Goal: Transaction & Acquisition: Obtain resource

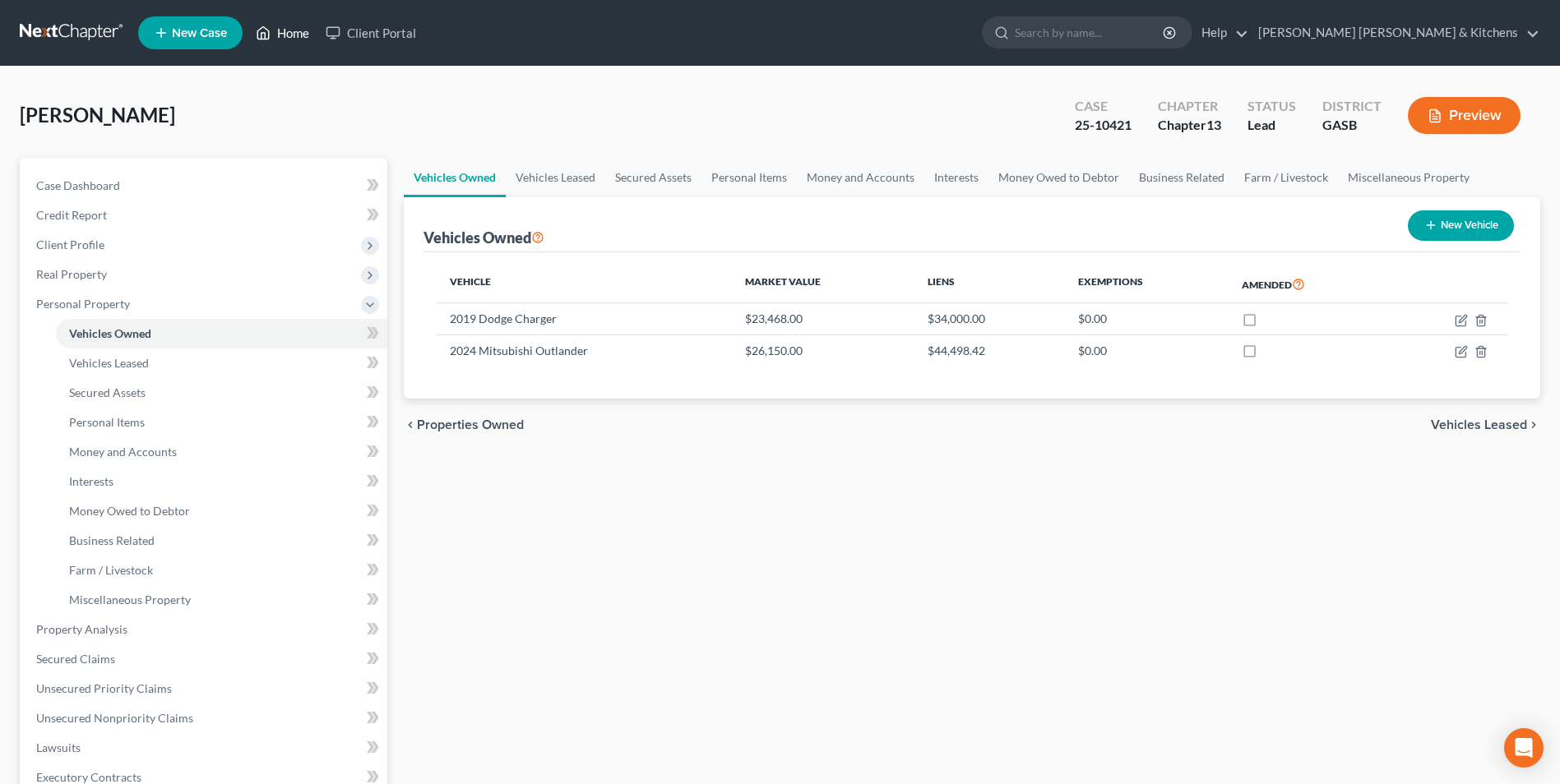
click at [293, 31] on link "Home" at bounding box center [283, 32] width 70 height 30
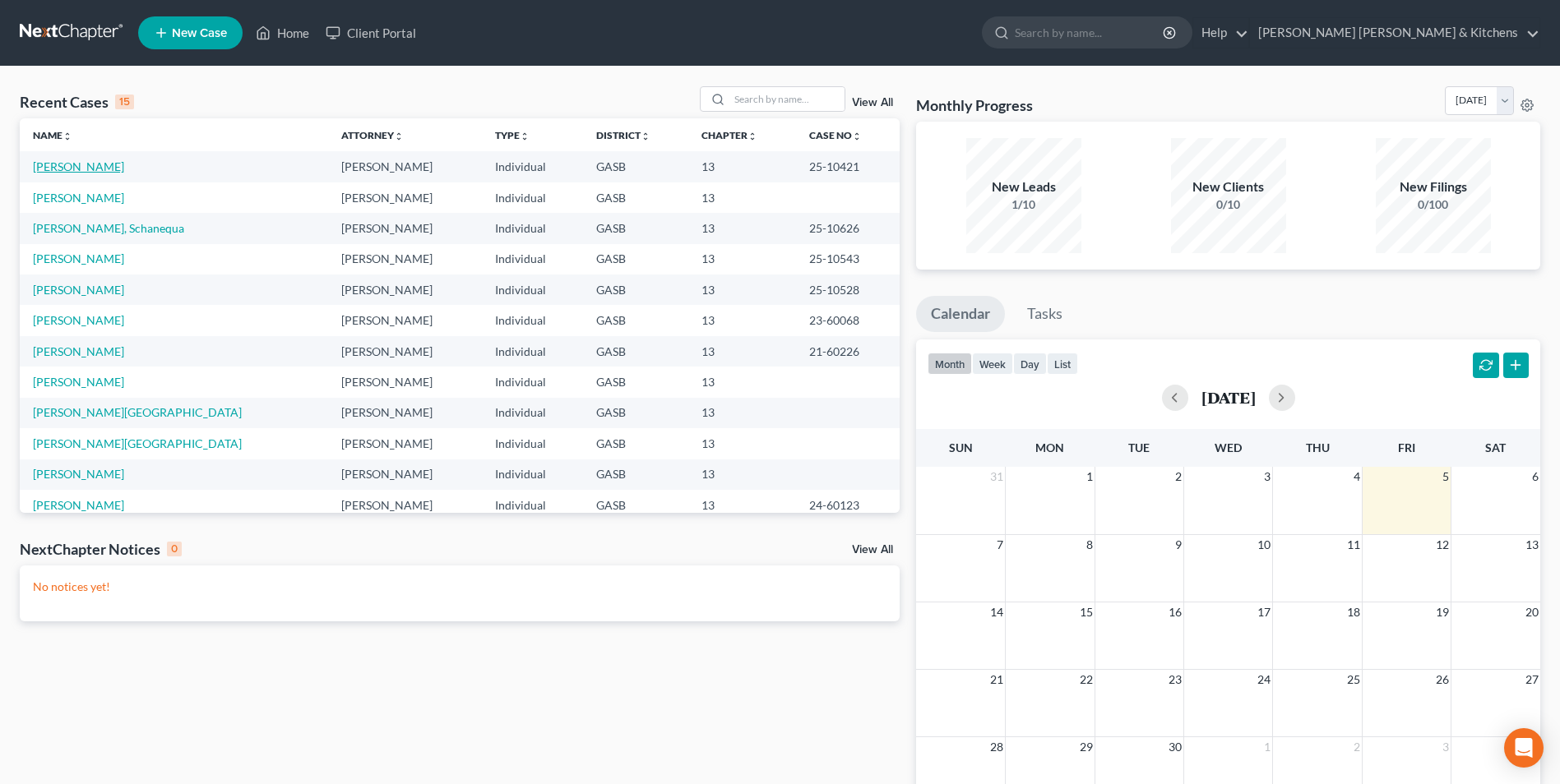
click at [54, 163] on link "[PERSON_NAME]" at bounding box center [79, 167] width 92 height 14
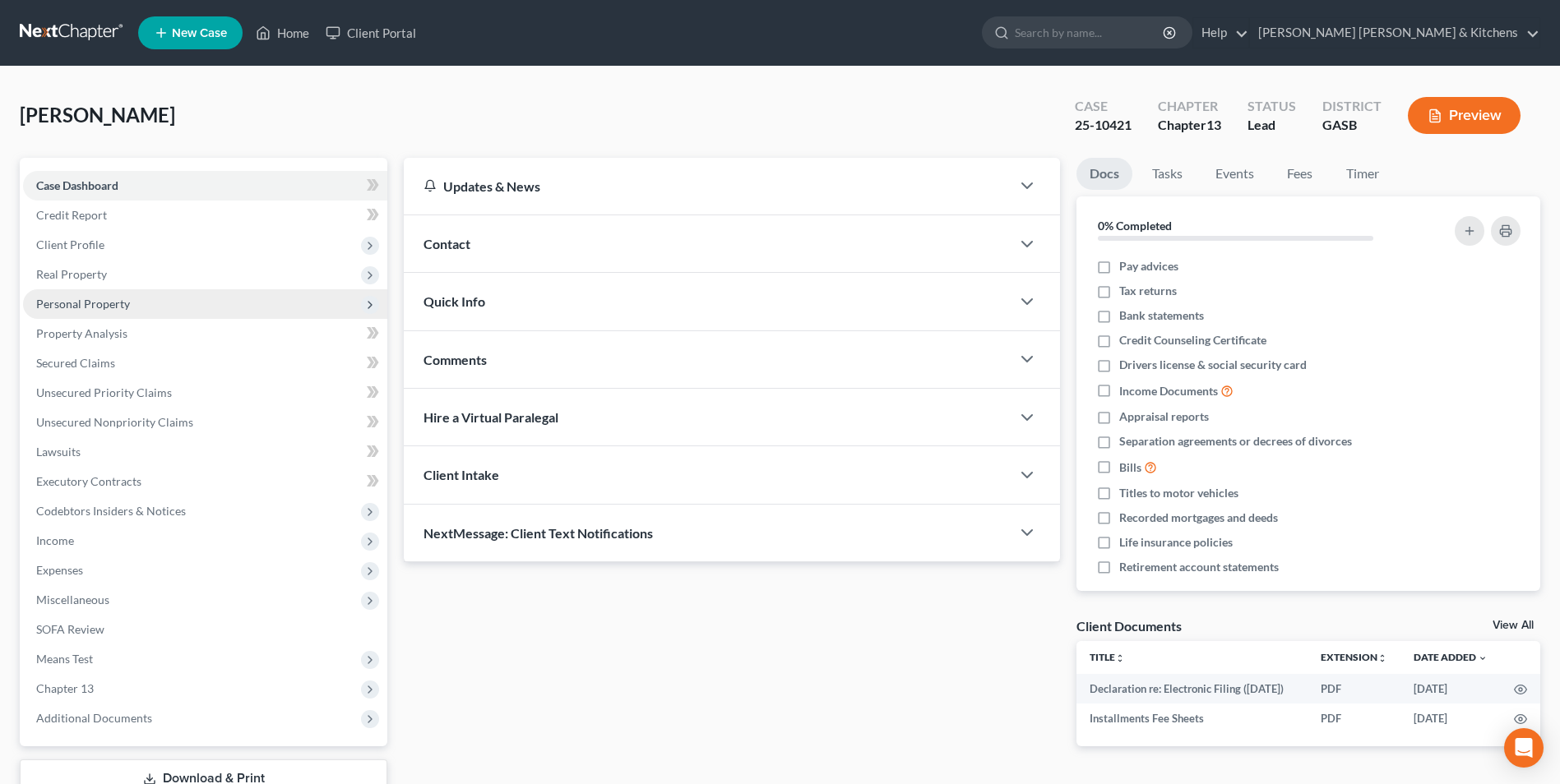
click at [73, 299] on span "Personal Property" at bounding box center [83, 304] width 93 height 14
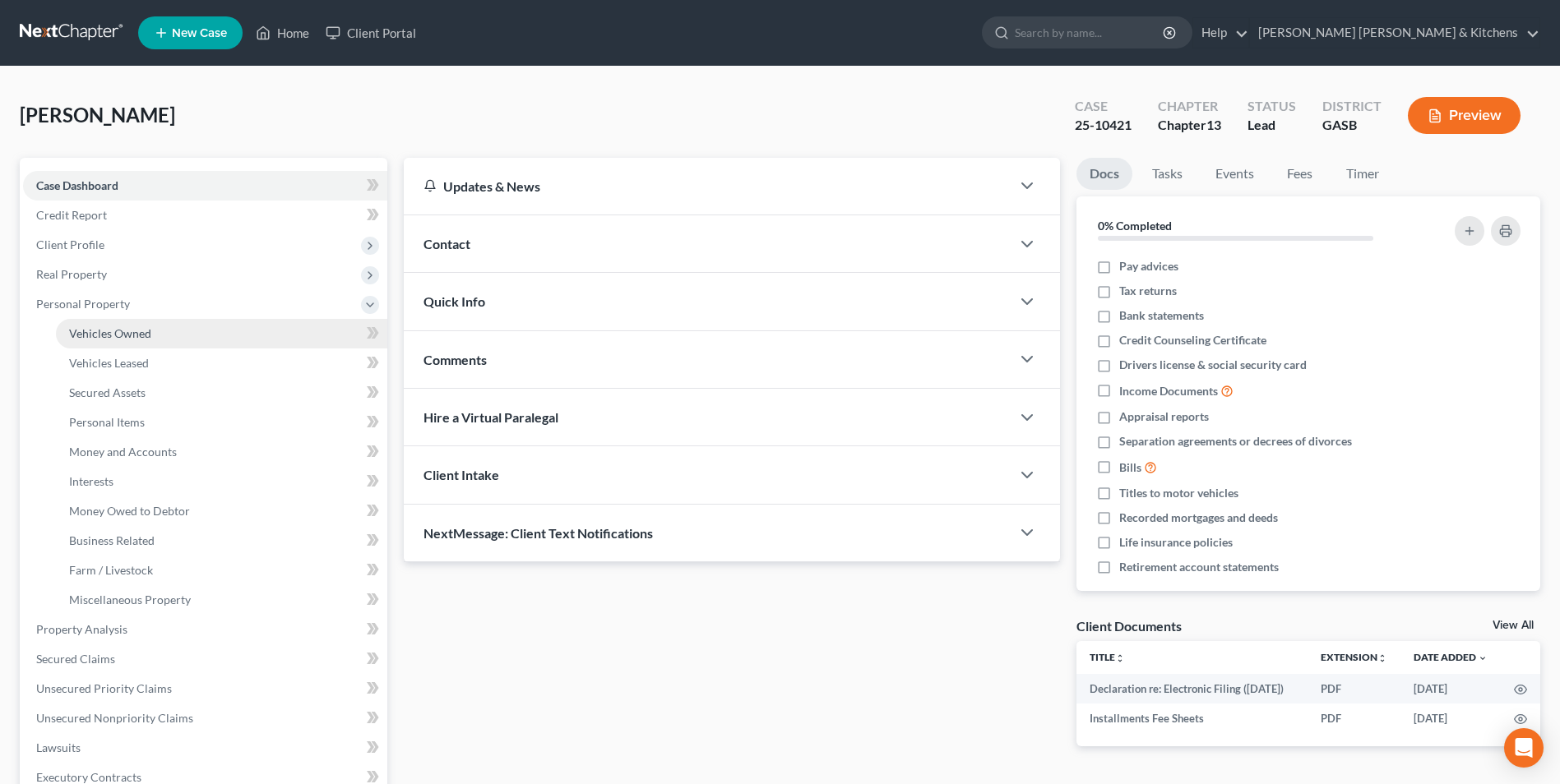
click at [93, 331] on span "Vehicles Owned" at bounding box center [110, 333] width 83 height 14
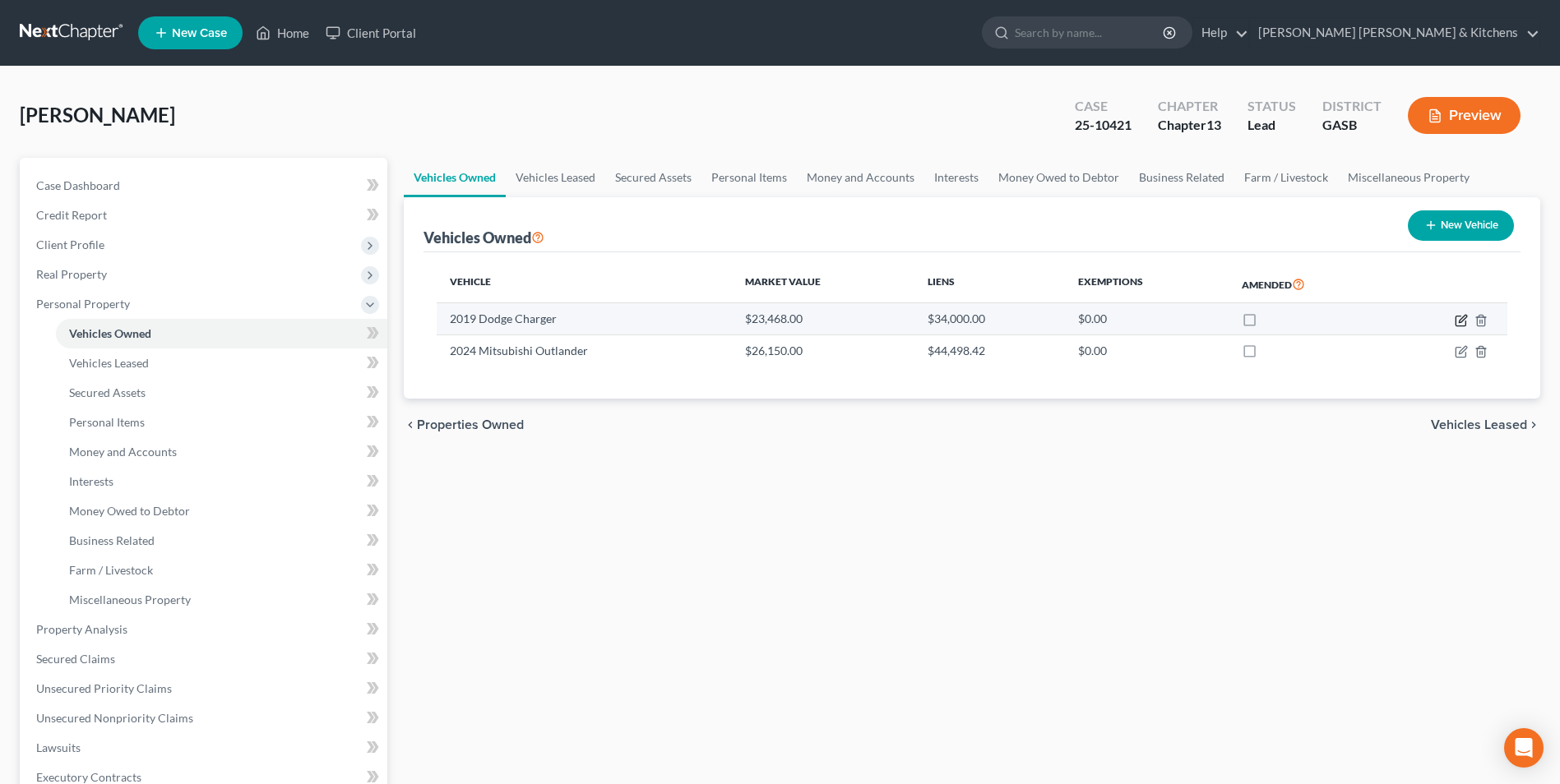
click at [1462, 322] on icon "button" at bounding box center [1462, 319] width 7 height 7
select select "0"
select select "7"
select select "3"
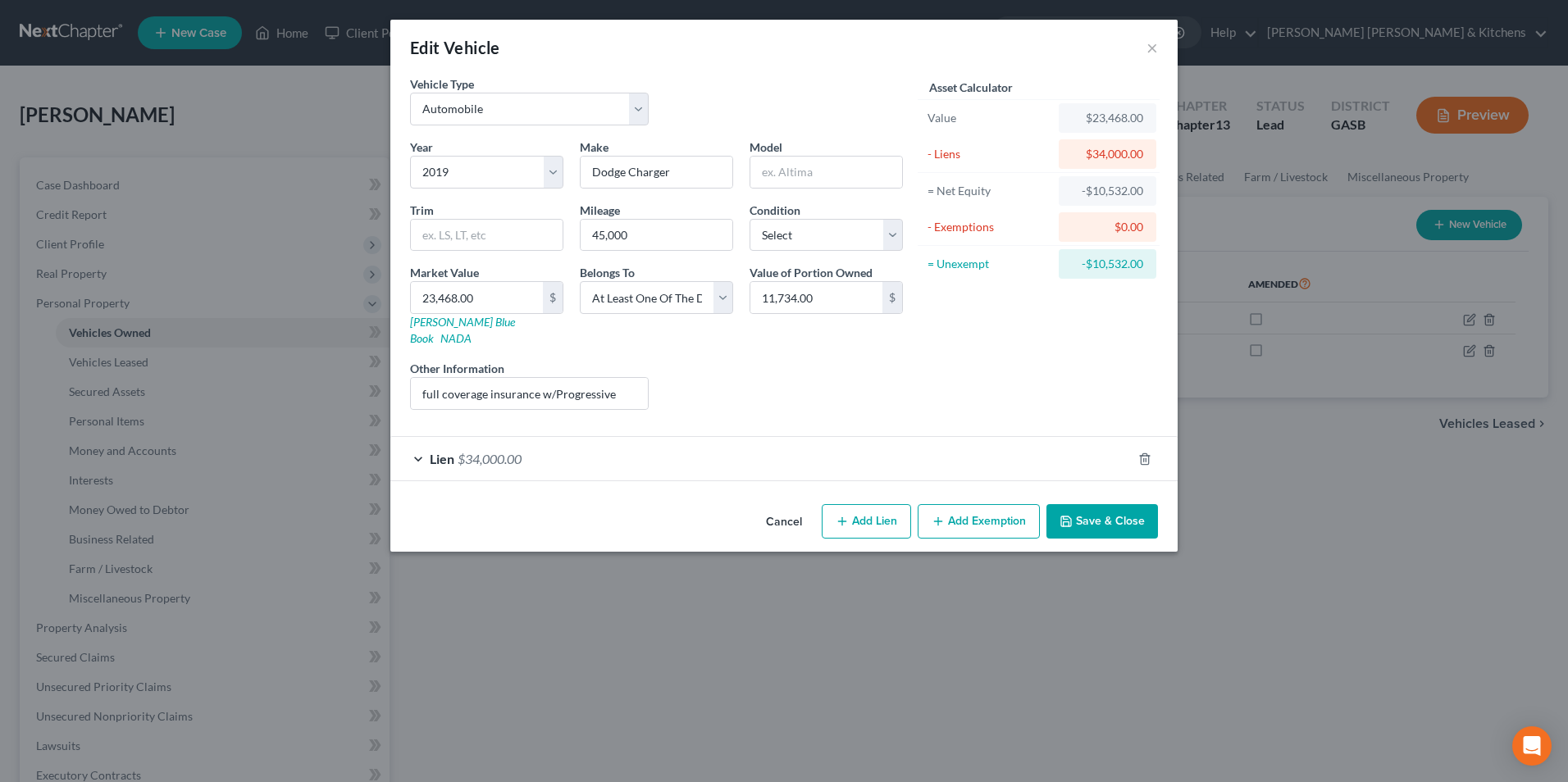
click at [773, 510] on button "Cancel" at bounding box center [784, 522] width 63 height 33
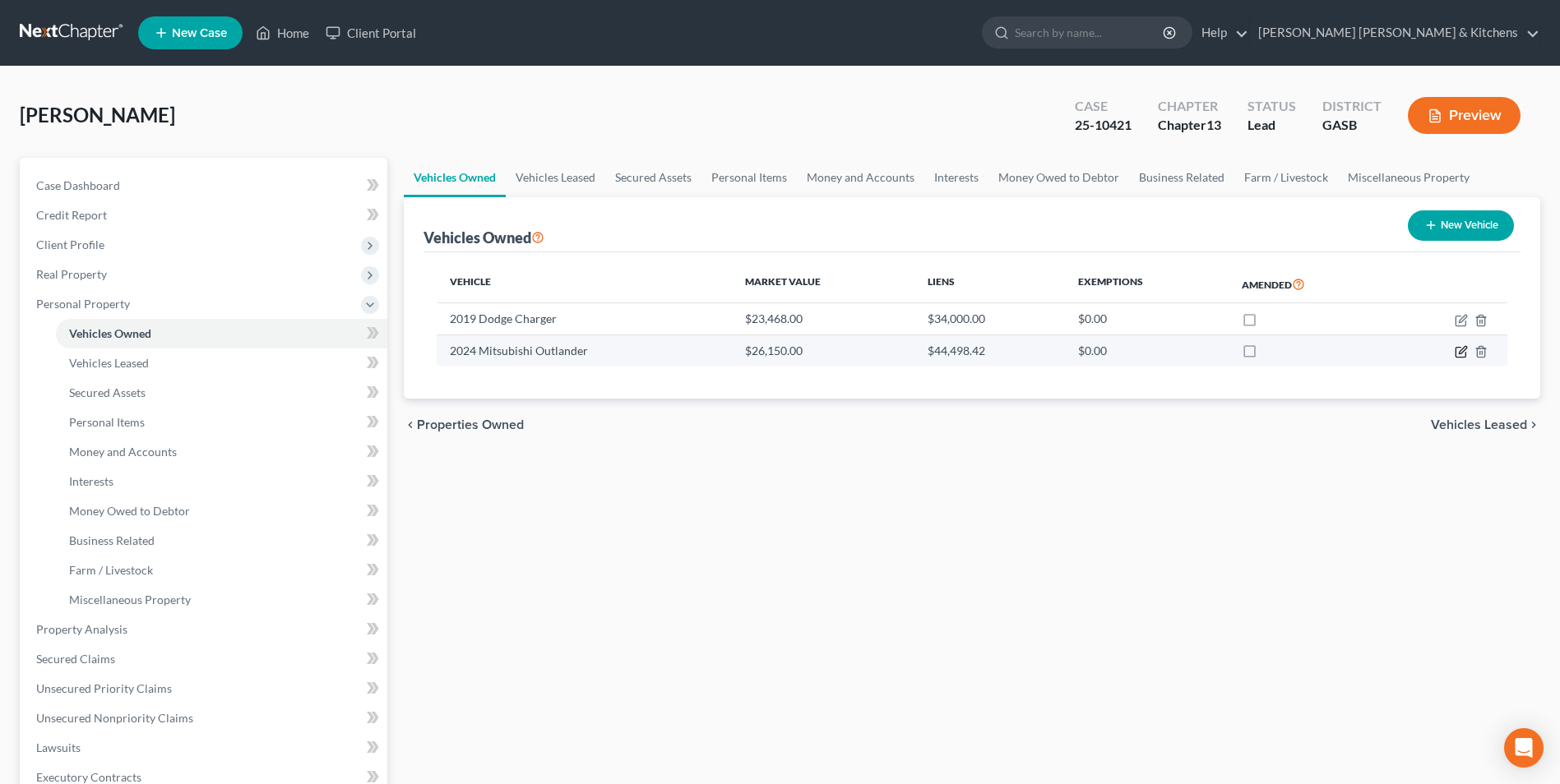
click at [1460, 355] on icon "button" at bounding box center [1461, 352] width 13 height 13
select select "0"
select select "2"
select select "0"
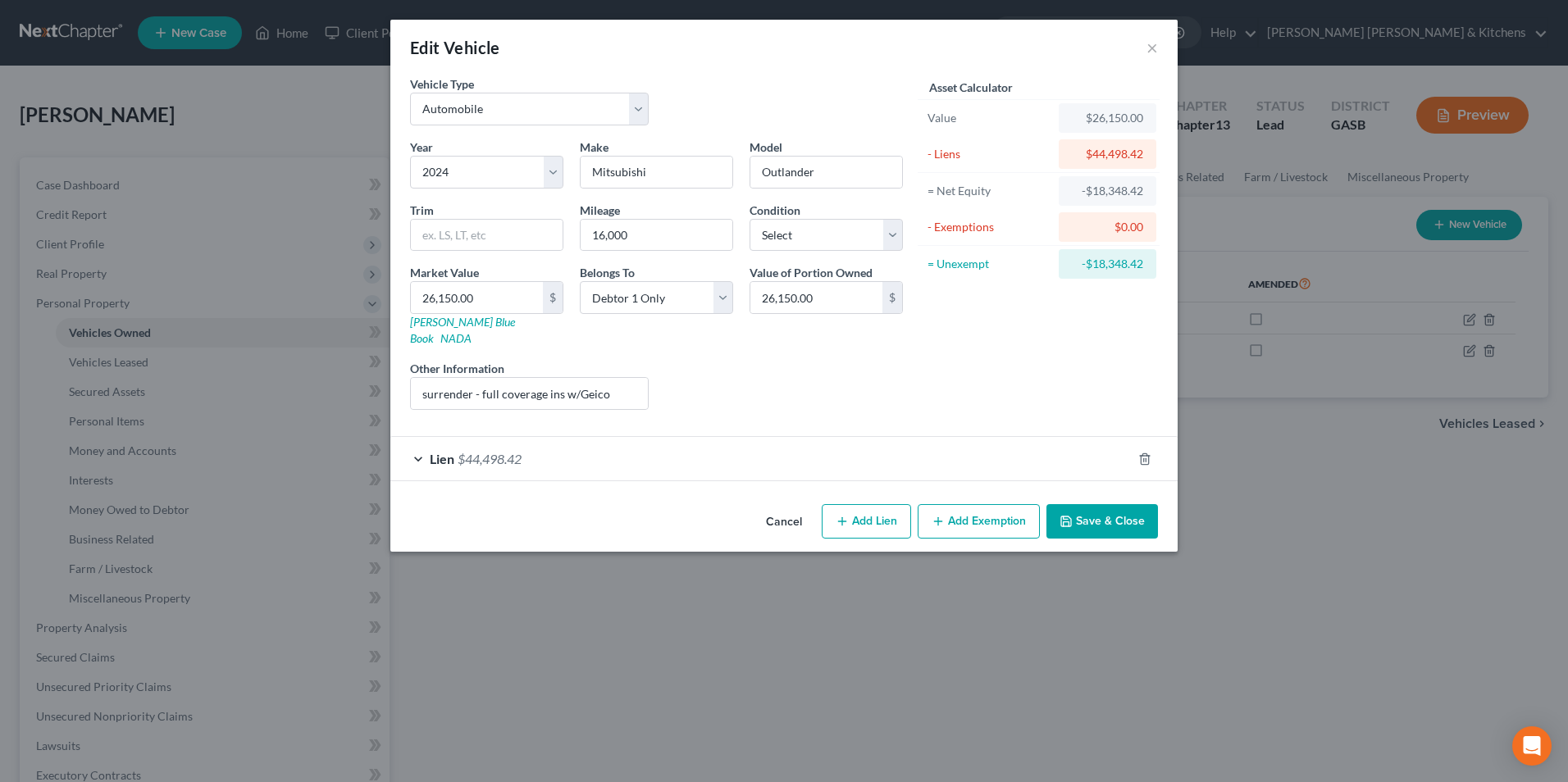
click at [782, 506] on button "Cancel" at bounding box center [784, 522] width 63 height 33
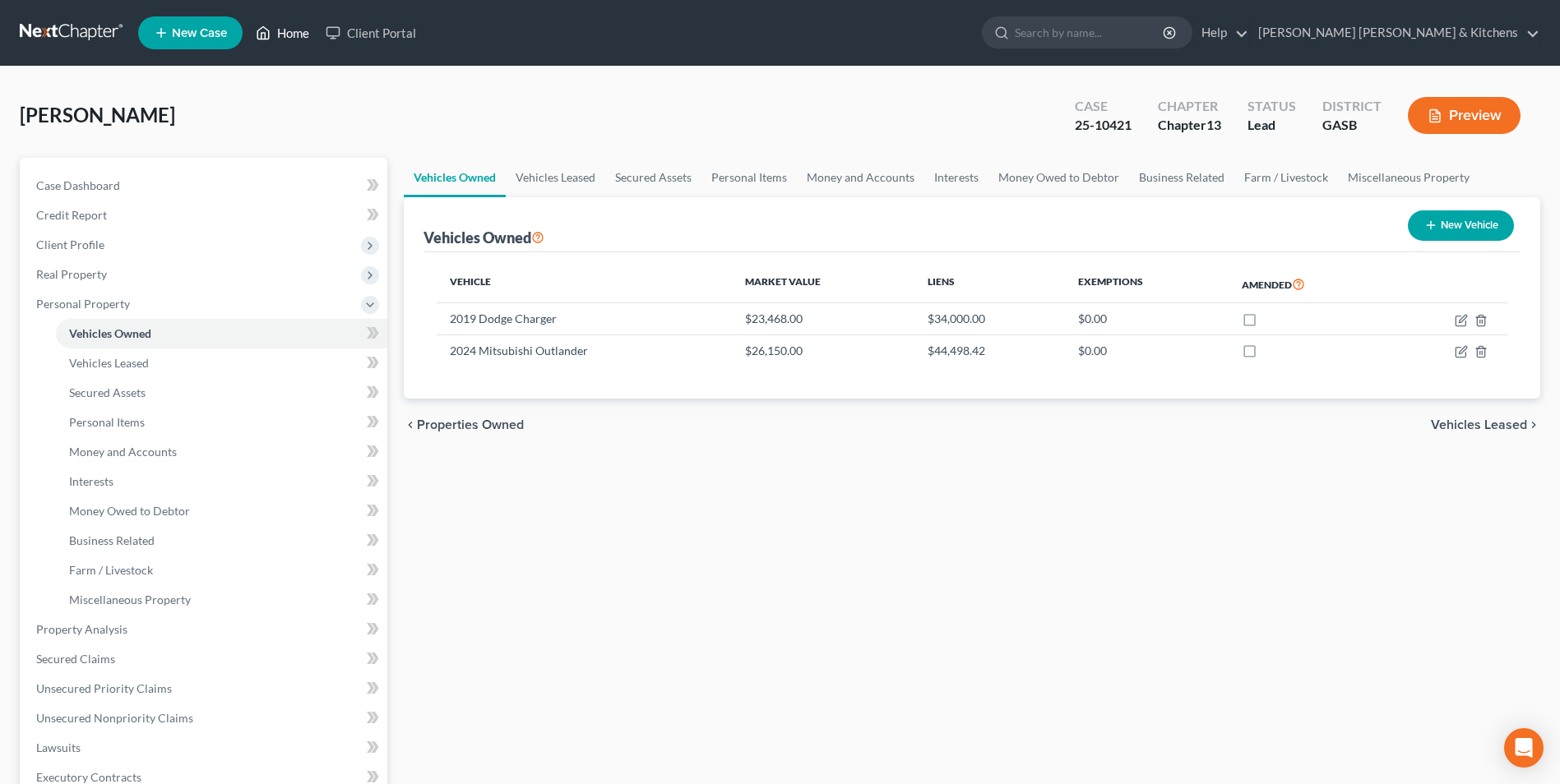
click at [282, 33] on link "Home" at bounding box center [283, 32] width 70 height 30
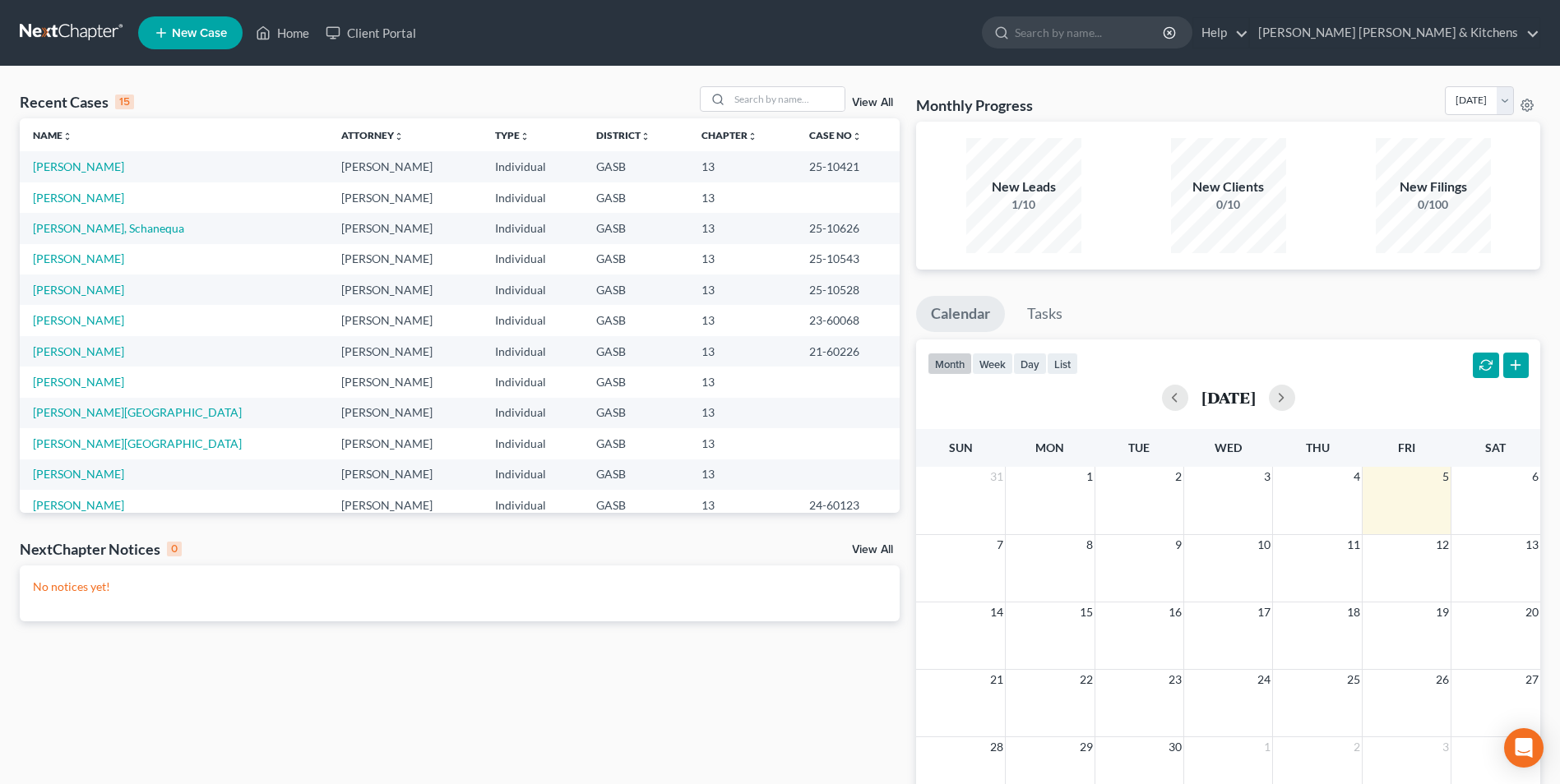
click at [42, 205] on td "[PERSON_NAME]" at bounding box center [173, 198] width 308 height 31
click at [45, 202] on link "[PERSON_NAME]" at bounding box center [79, 198] width 92 height 14
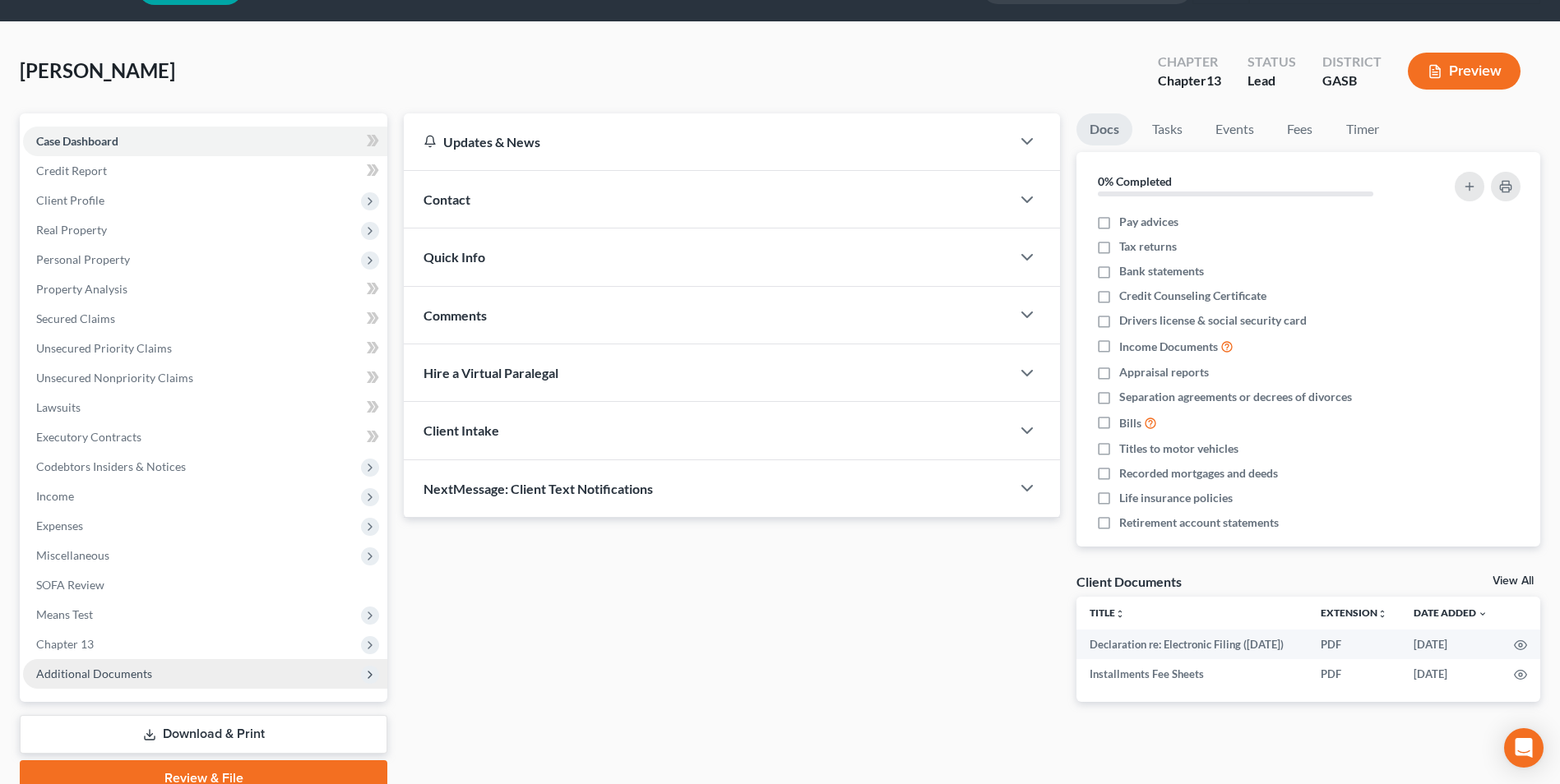
scroll to position [119, 0]
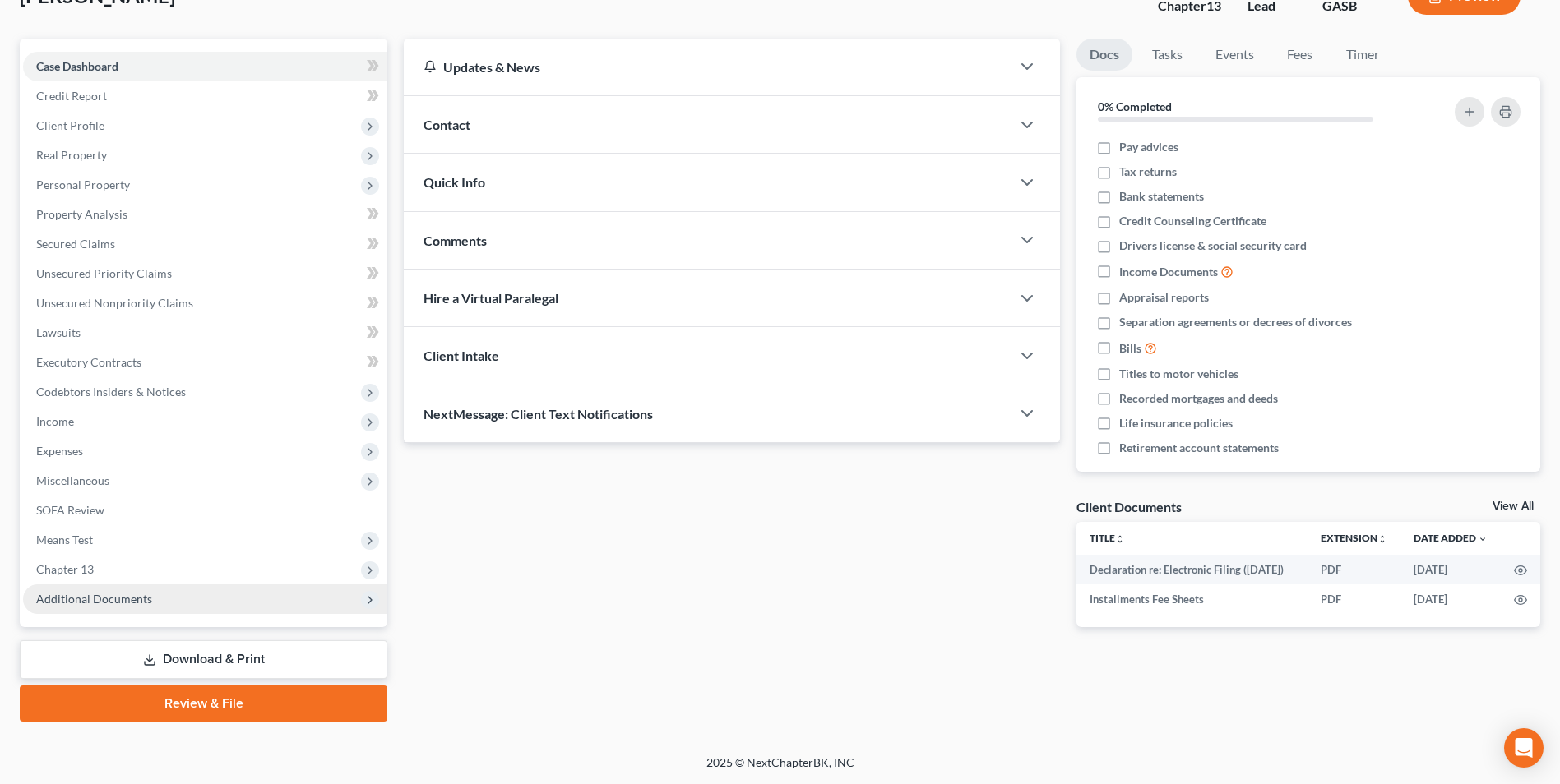
click at [152, 603] on span "Additional Documents" at bounding box center [206, 599] width 365 height 30
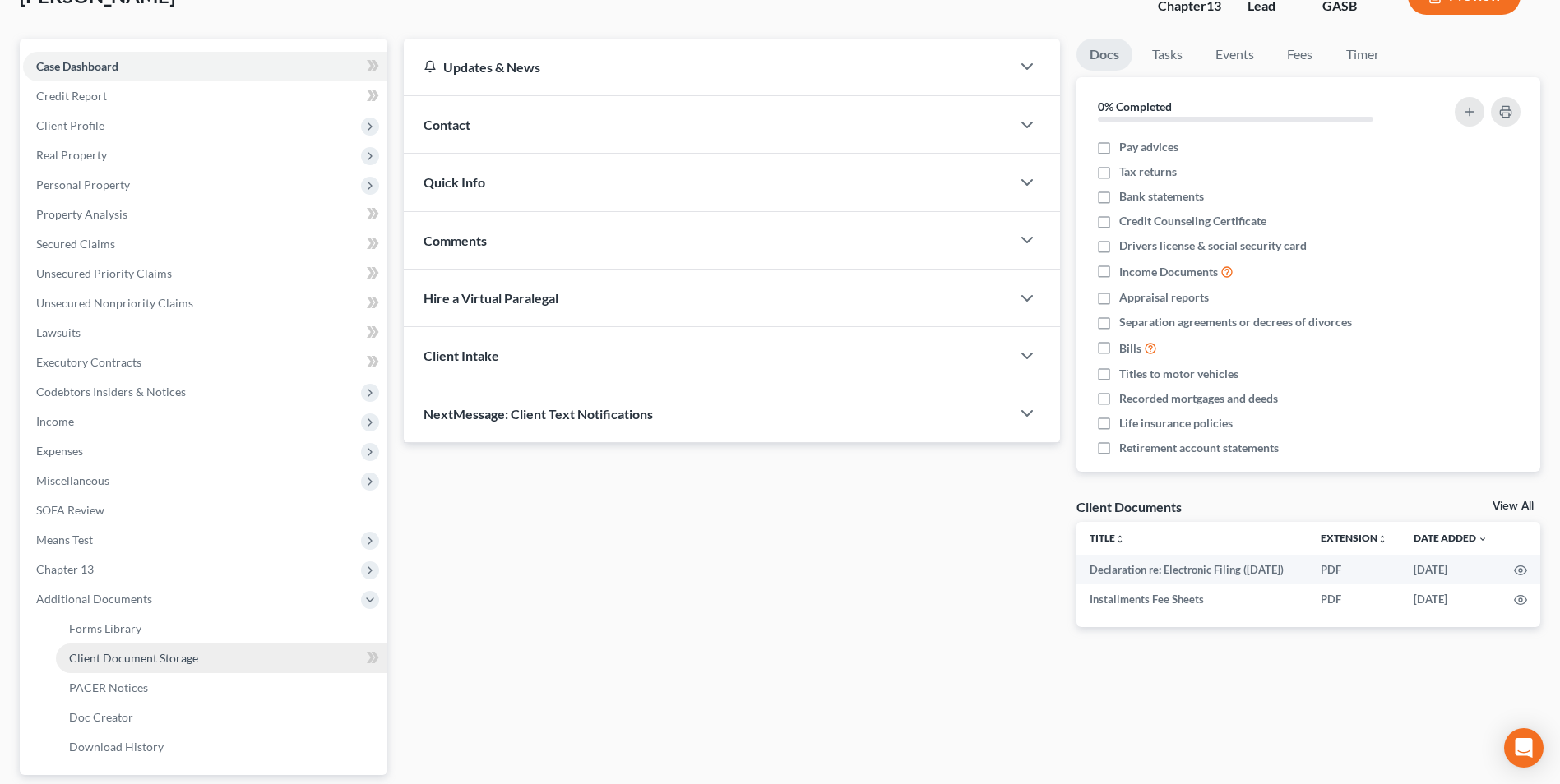
click at [149, 656] on span "Client Document Storage" at bounding box center [134, 658] width 129 height 14
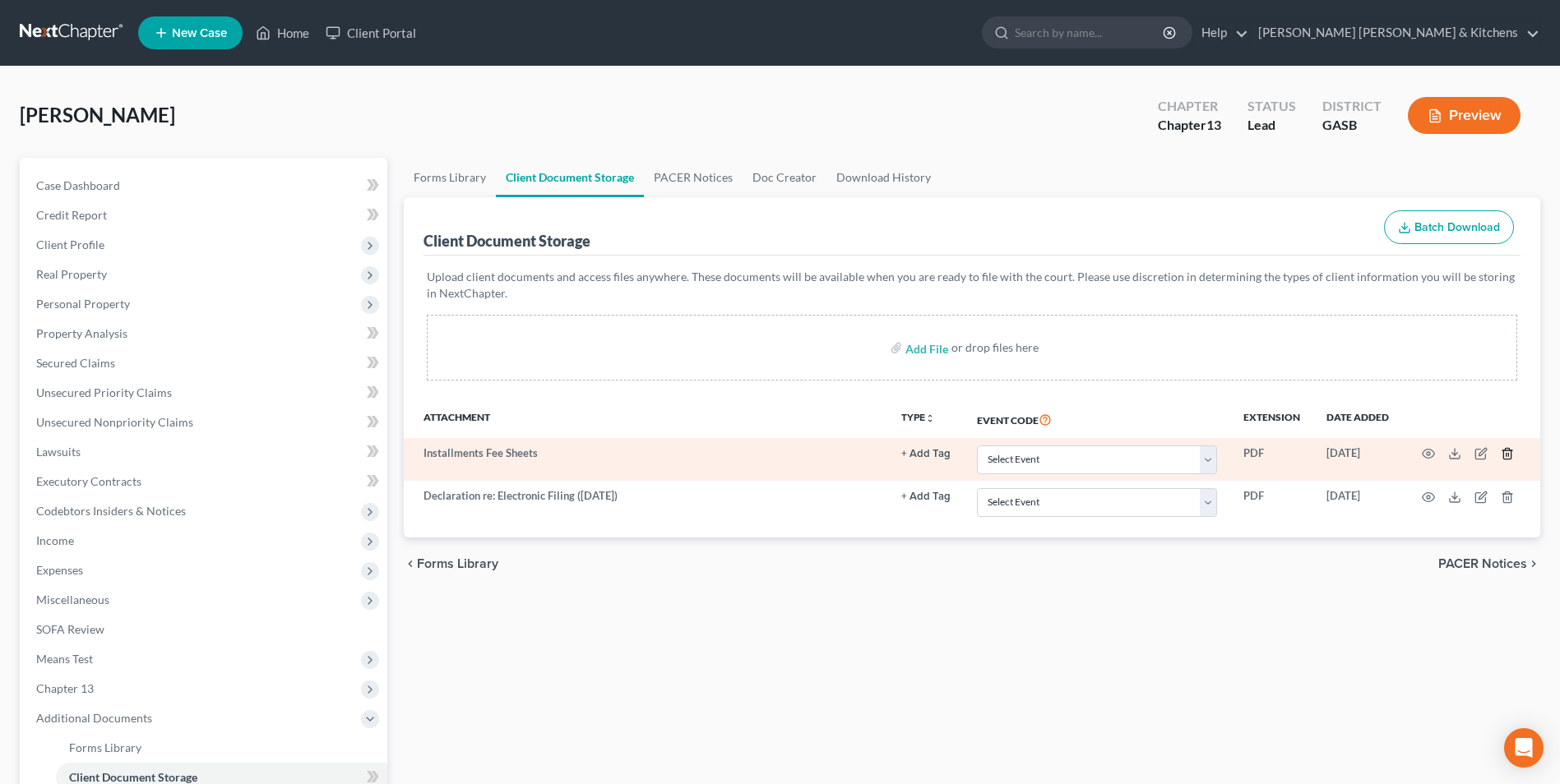
click at [1507, 451] on polyline "button" at bounding box center [1507, 451] width 10 height 0
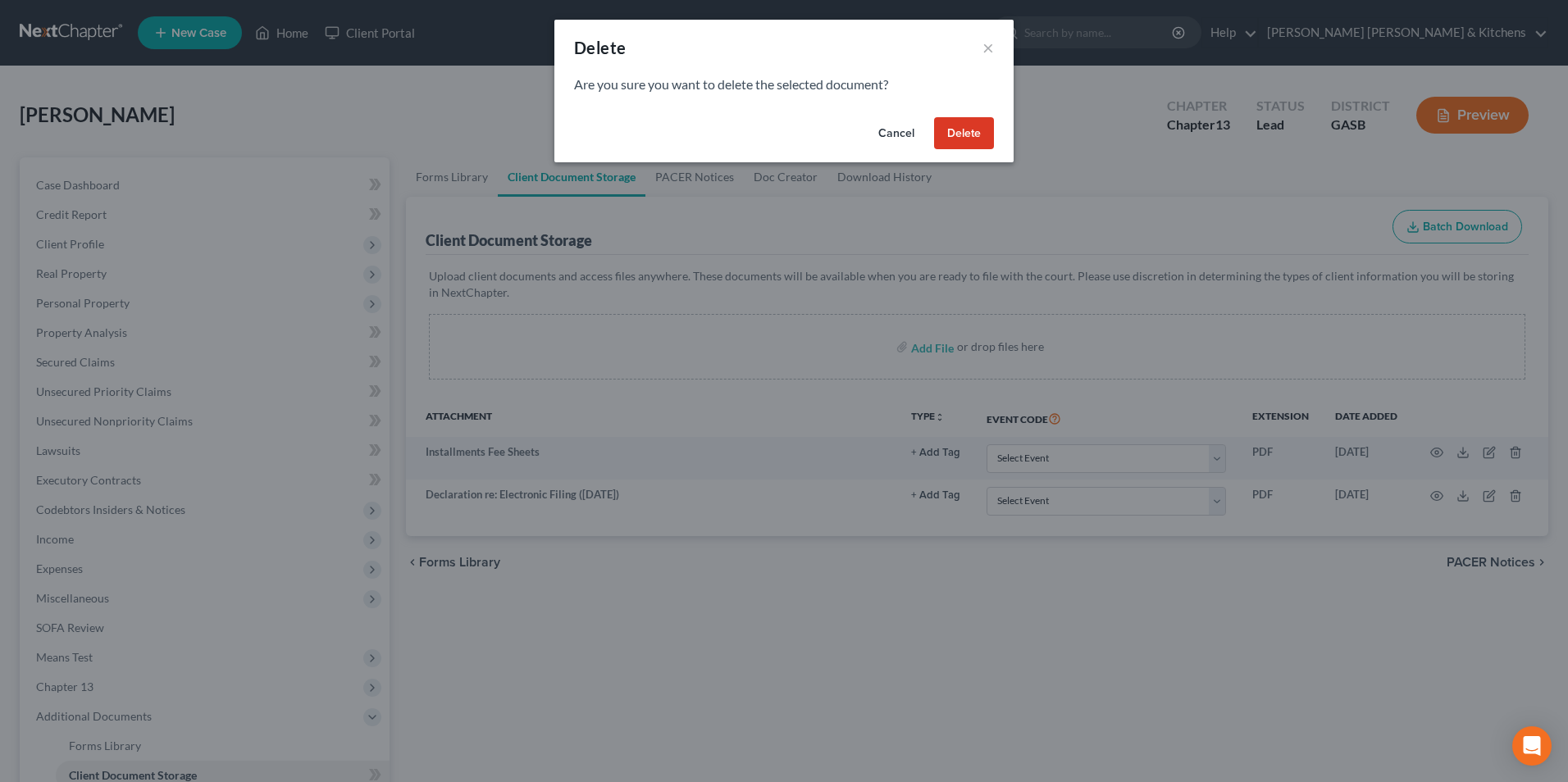
click at [966, 147] on button "Delete" at bounding box center [964, 133] width 60 height 33
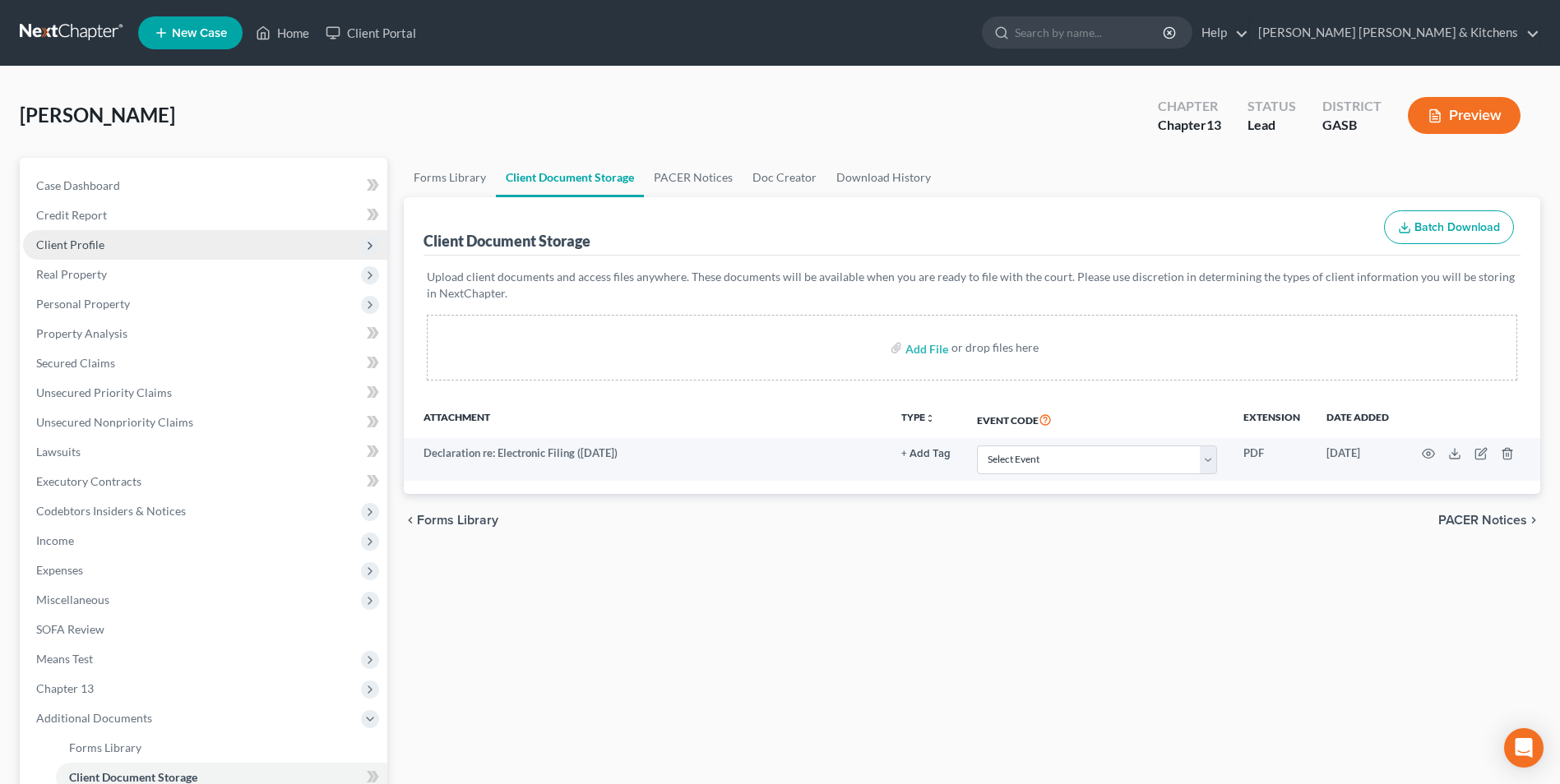
click at [56, 247] on span "Client Profile" at bounding box center [70, 245] width 68 height 14
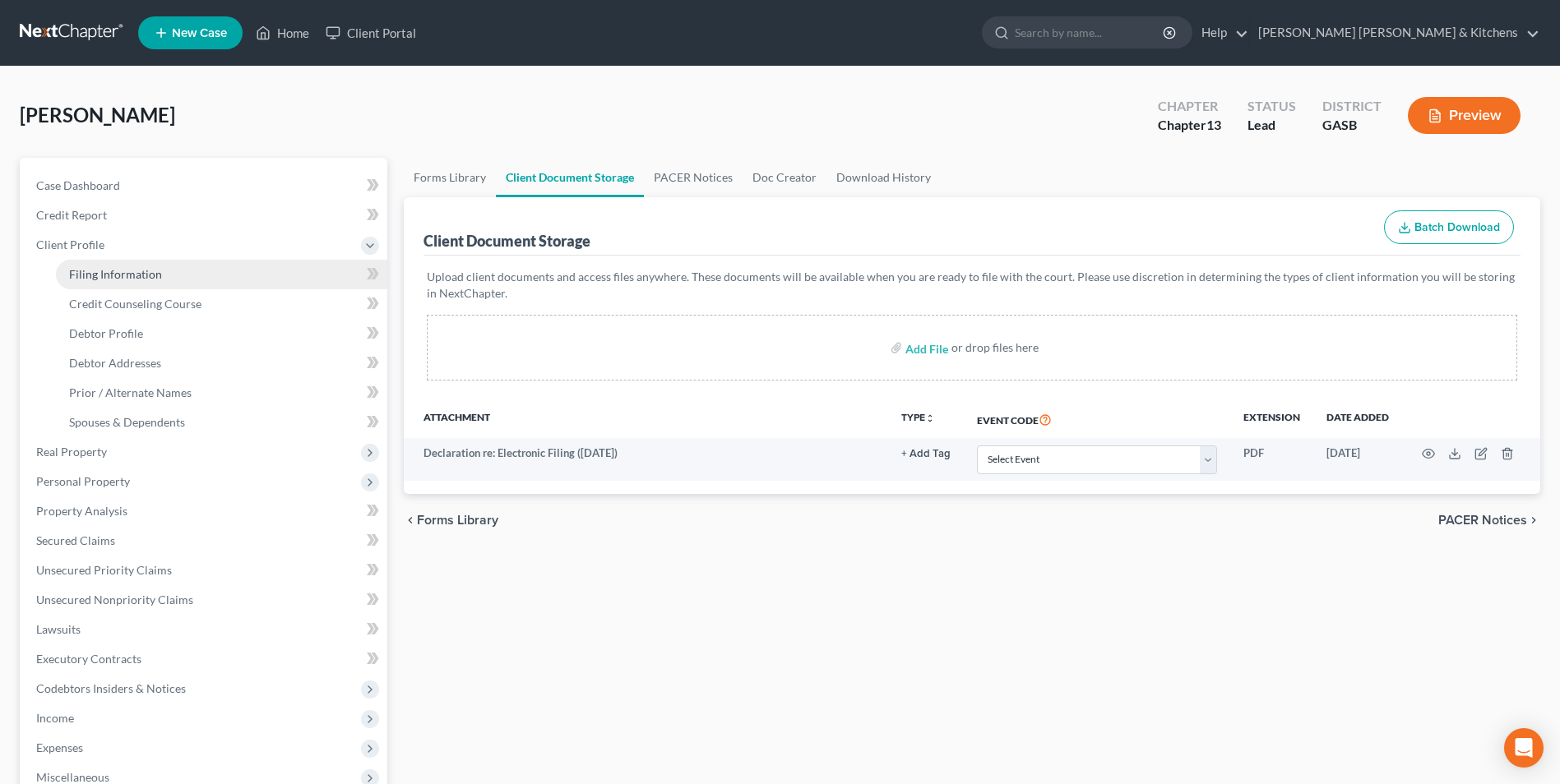
click at [73, 283] on link "Filing Information" at bounding box center [221, 274] width 331 height 30
select select "1"
select select "0"
select select "3"
select select "10"
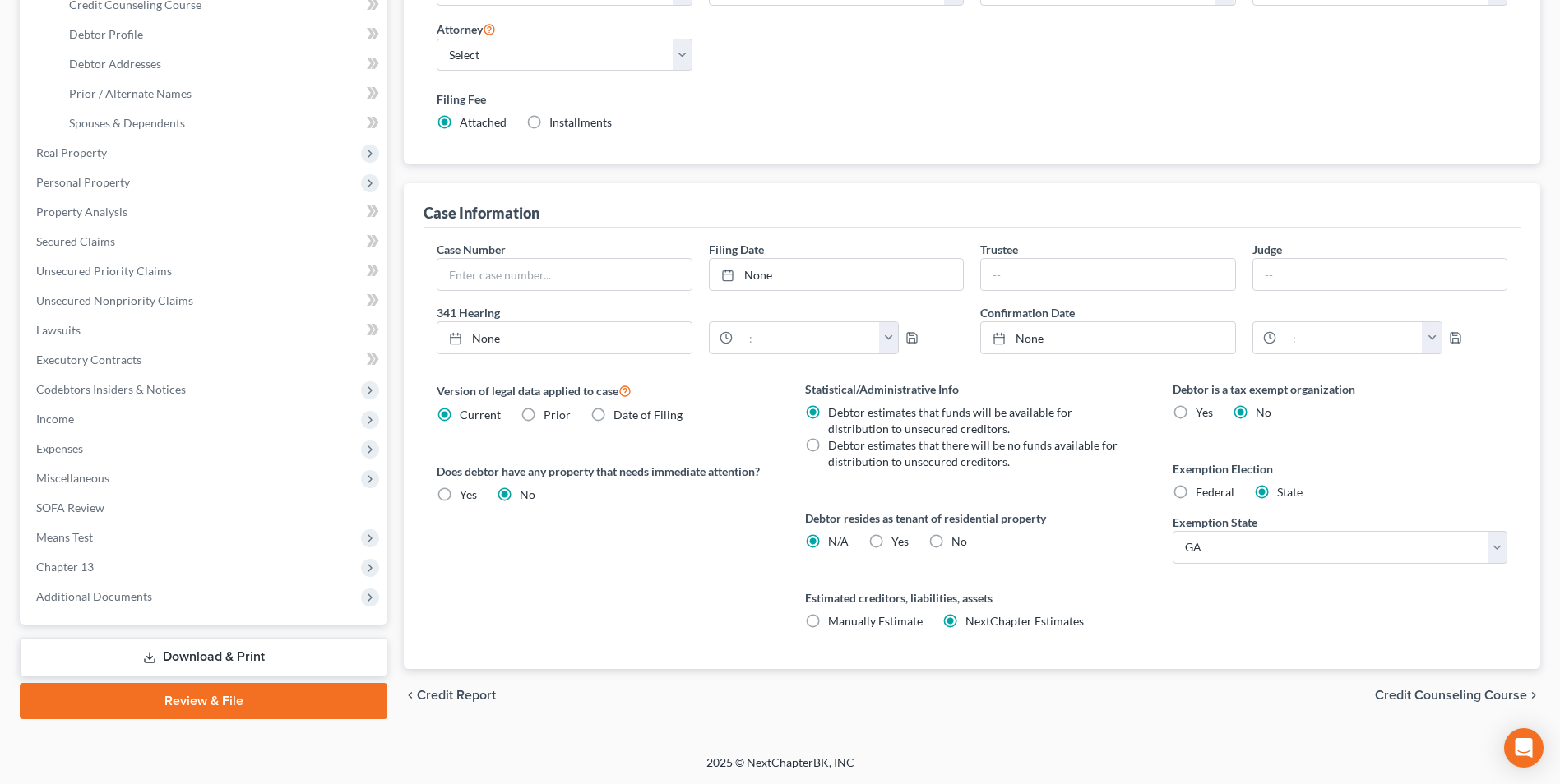
click at [235, 661] on link "Download & Print" at bounding box center [203, 657] width 367 height 39
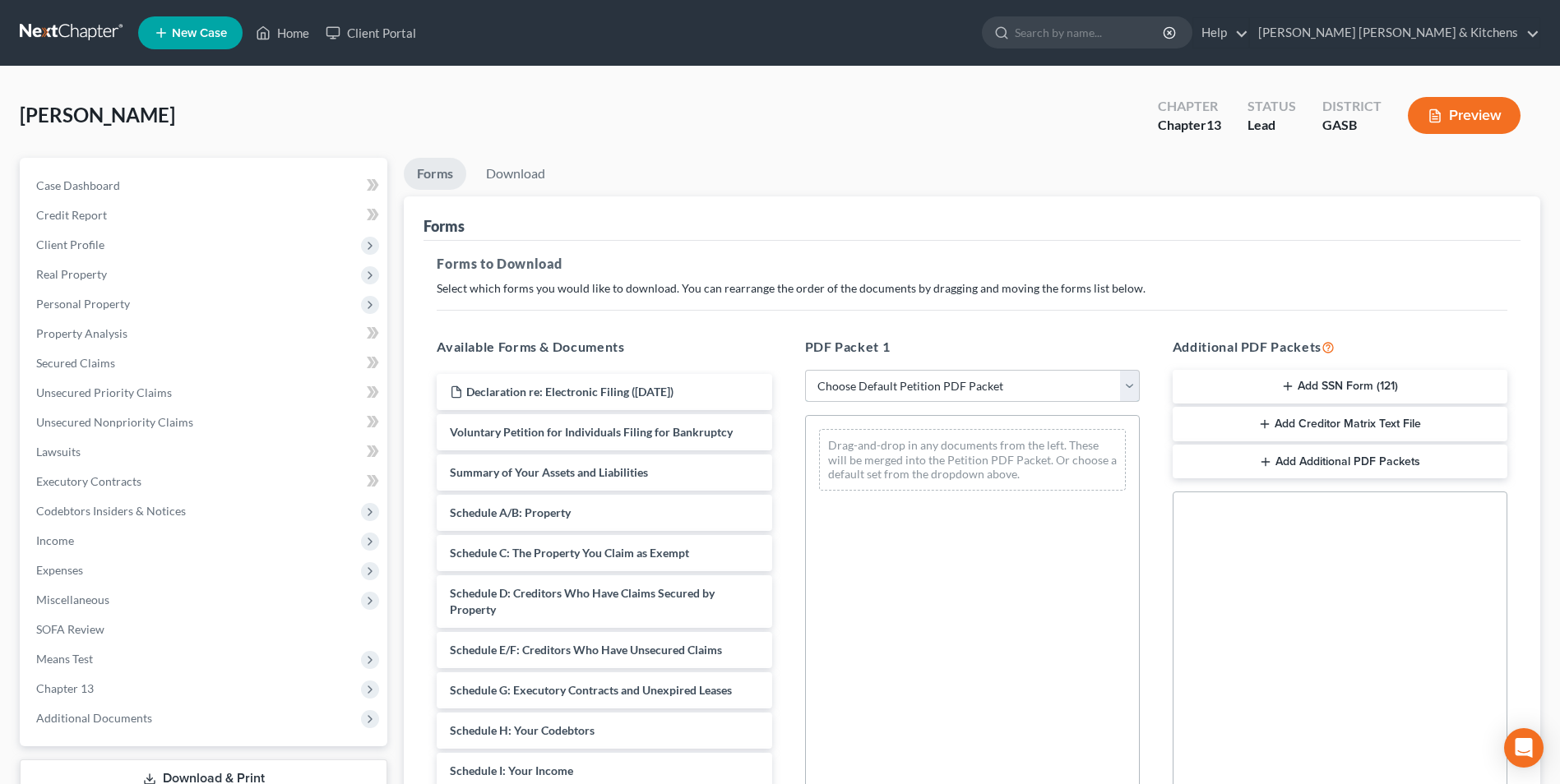
click at [952, 399] on select "Choose Default Petition PDF Packet Complete Bankruptcy Petition (all forms and …" at bounding box center [972, 386] width 335 height 33
select select "0"
click at [805, 370] on select "Choose Default Petition PDF Packet Complete Bankruptcy Petition (all forms and …" at bounding box center [972, 386] width 335 height 33
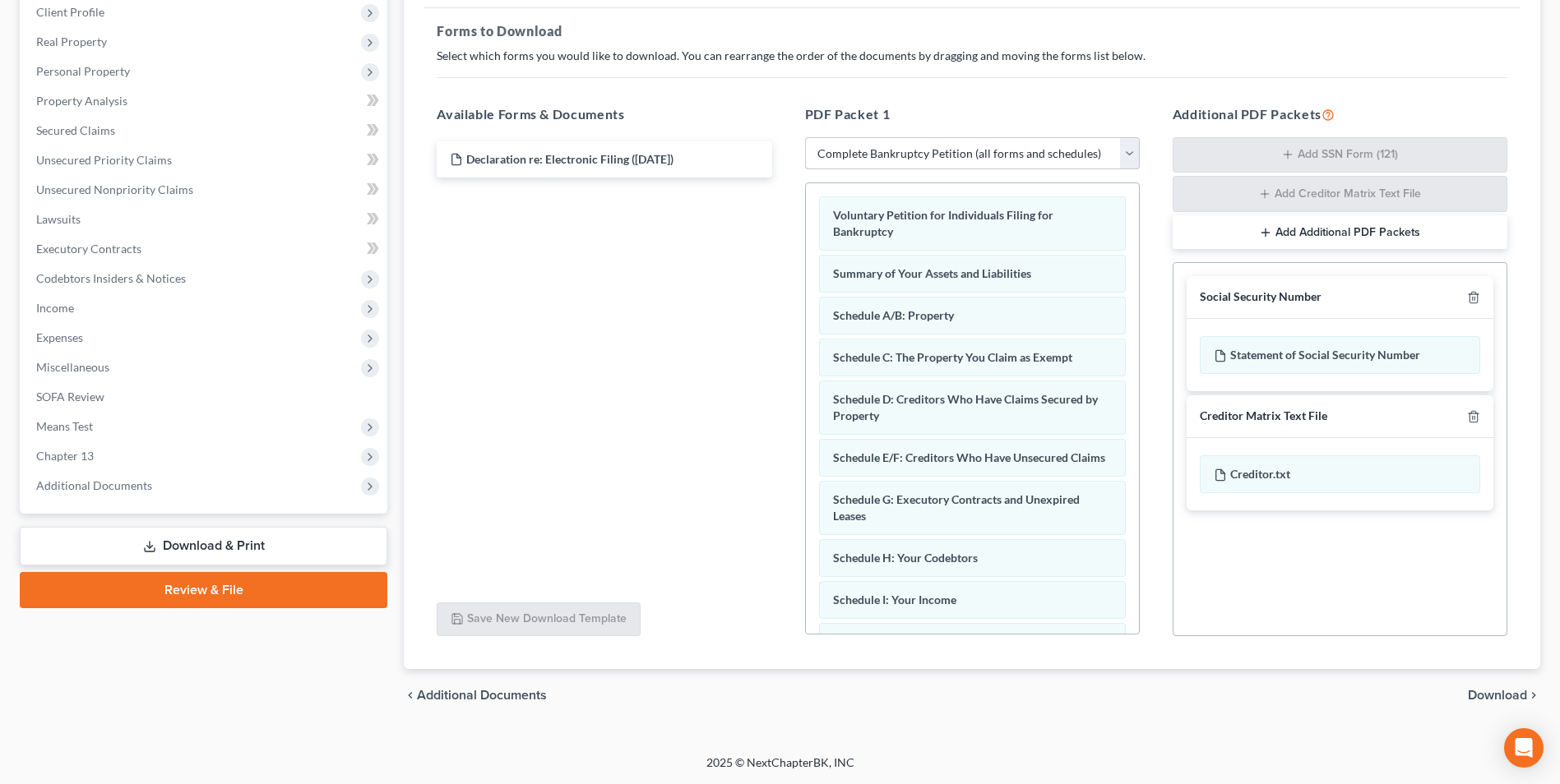
scroll to position [55, 0]
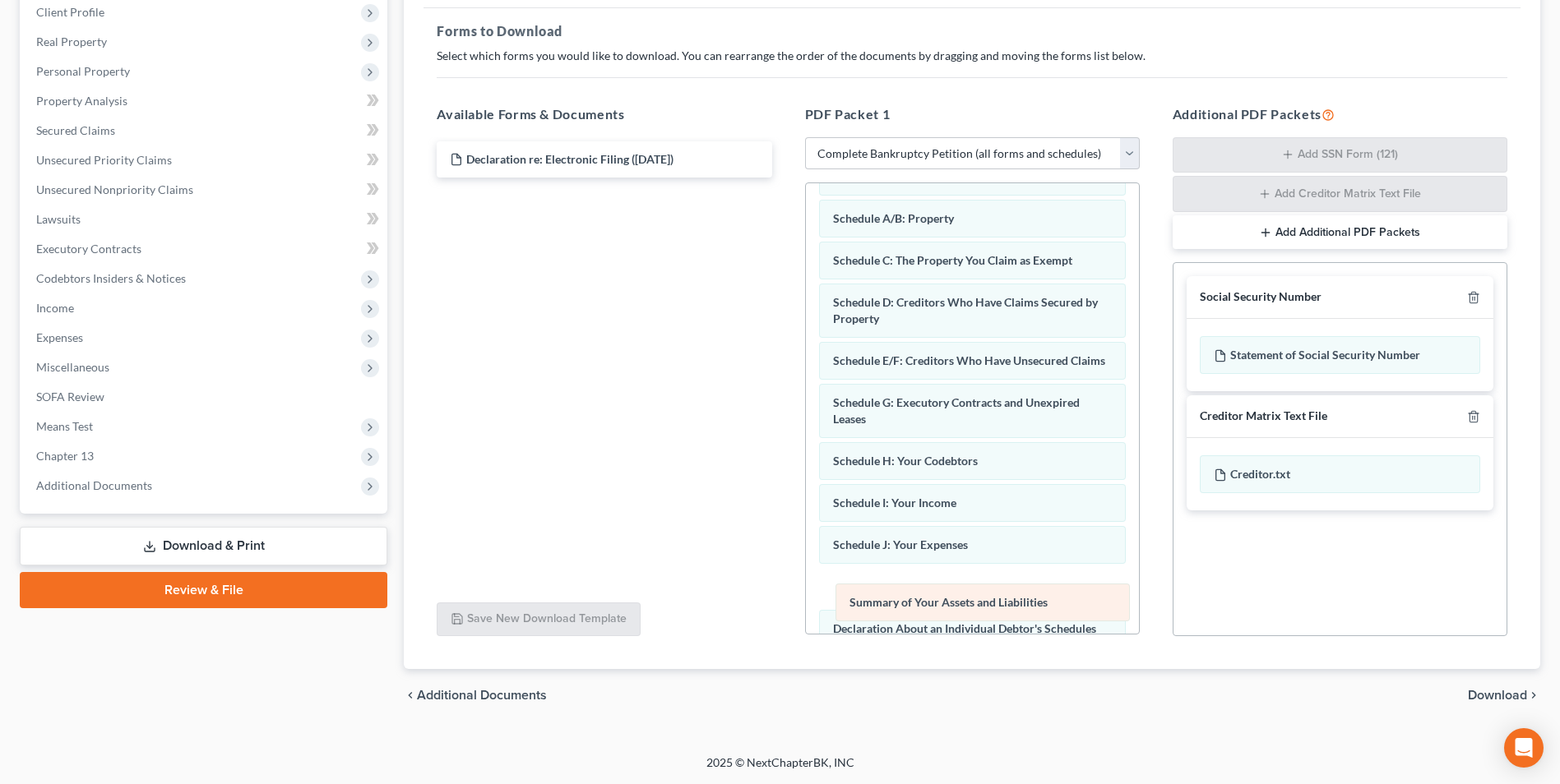
drag, startPoint x: 1006, startPoint y: 227, endPoint x: 1016, endPoint y: 619, distance: 392.1
click at [1016, 619] on div "Summary of Your Assets and Liabilities Voluntary Petition for Individuals Filin…" at bounding box center [972, 578] width 333 height 900
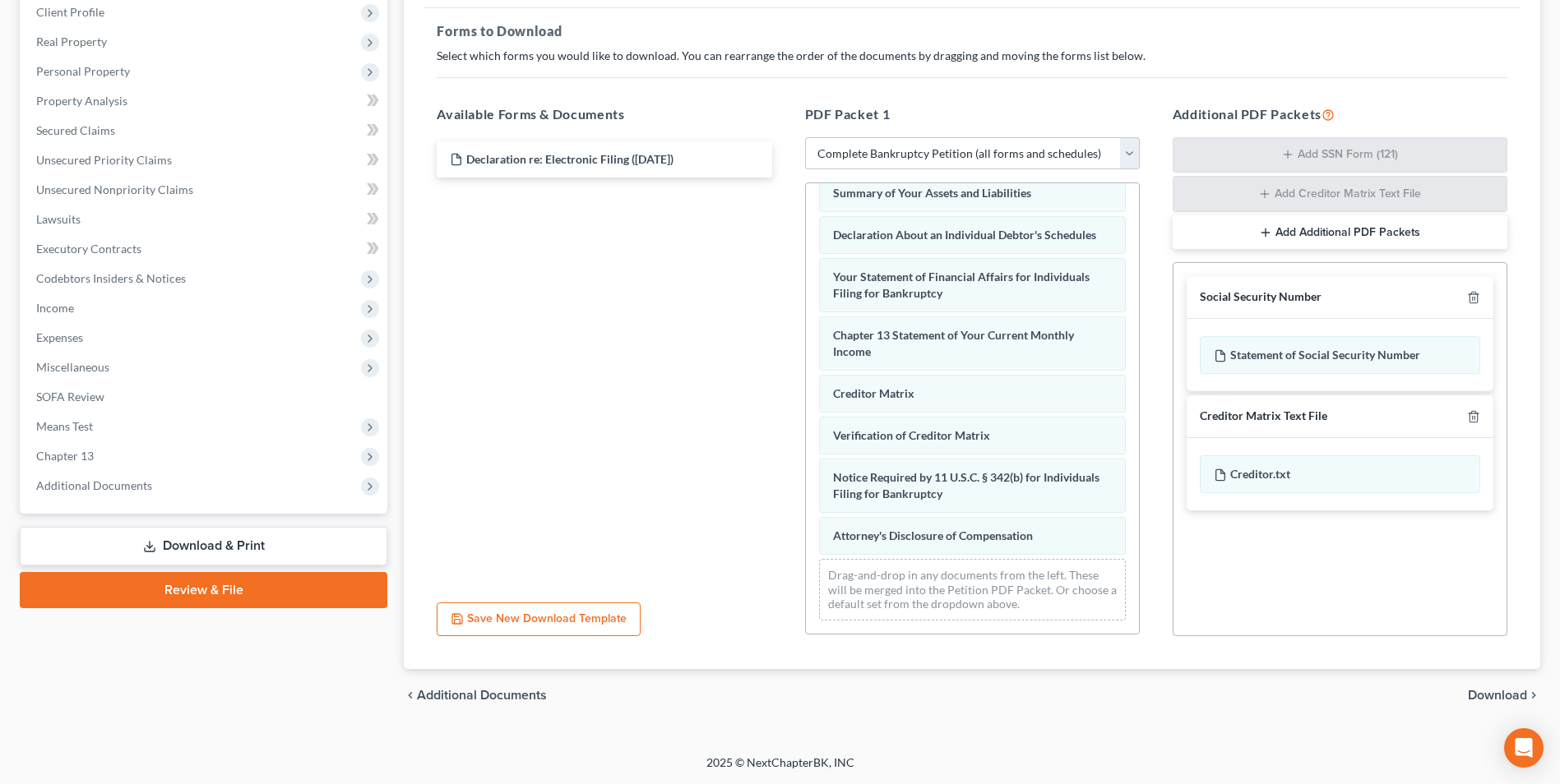
scroll to position [424, 0]
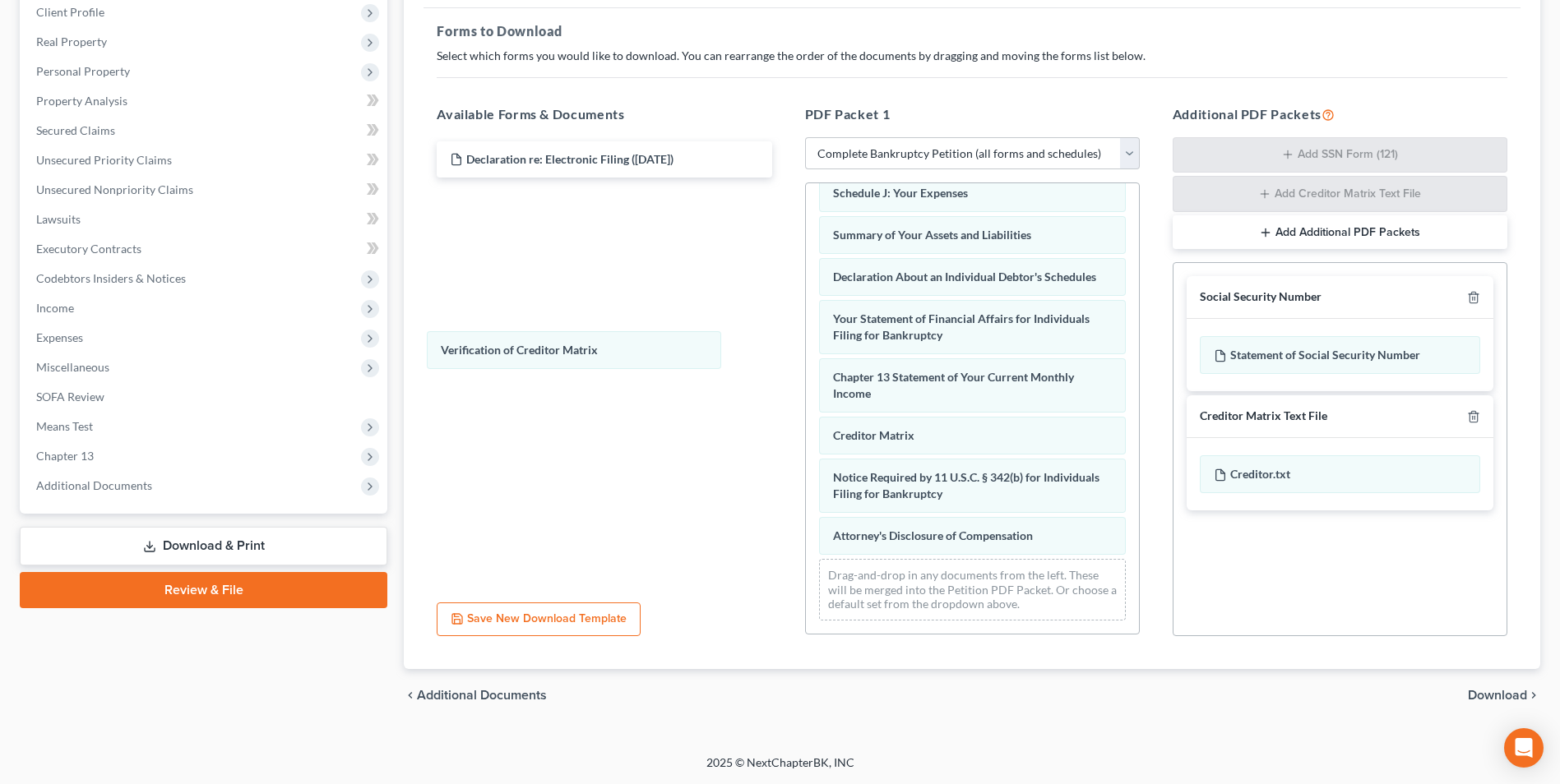
drag, startPoint x: 903, startPoint y: 444, endPoint x: 560, endPoint y: 368, distance: 351.3
click at [806, 355] on div "Verification of Creditor Matrix Voluntary Petition for Individuals Filing for B…" at bounding box center [972, 205] width 333 height 858
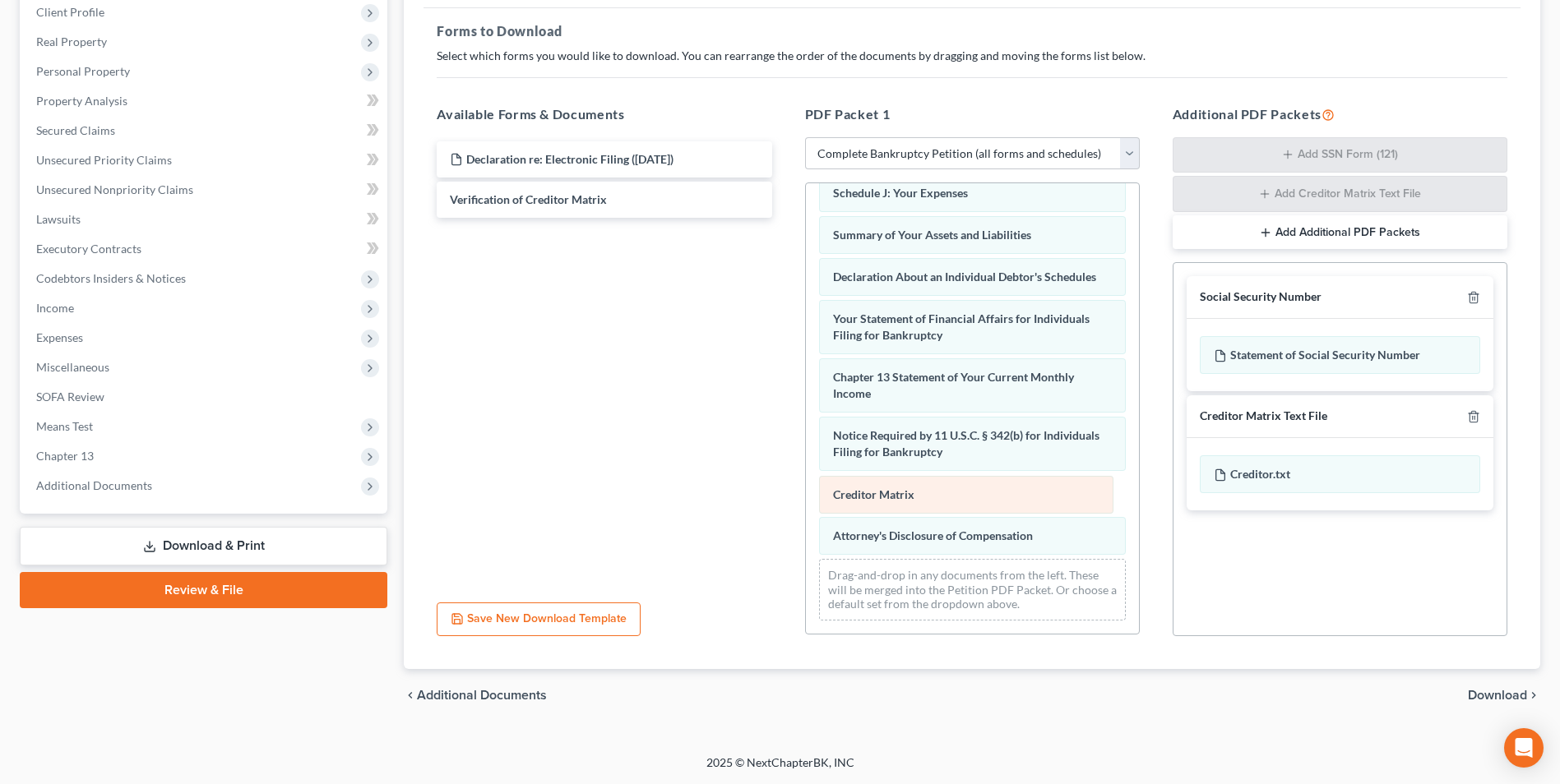
drag, startPoint x: 855, startPoint y: 434, endPoint x: 851, endPoint y: 511, distance: 77.1
click at [851, 510] on div "Creditor Matrix Voluntary Petition for Individuals Filing for Bankruptcy Schedu…" at bounding box center [972, 205] width 333 height 858
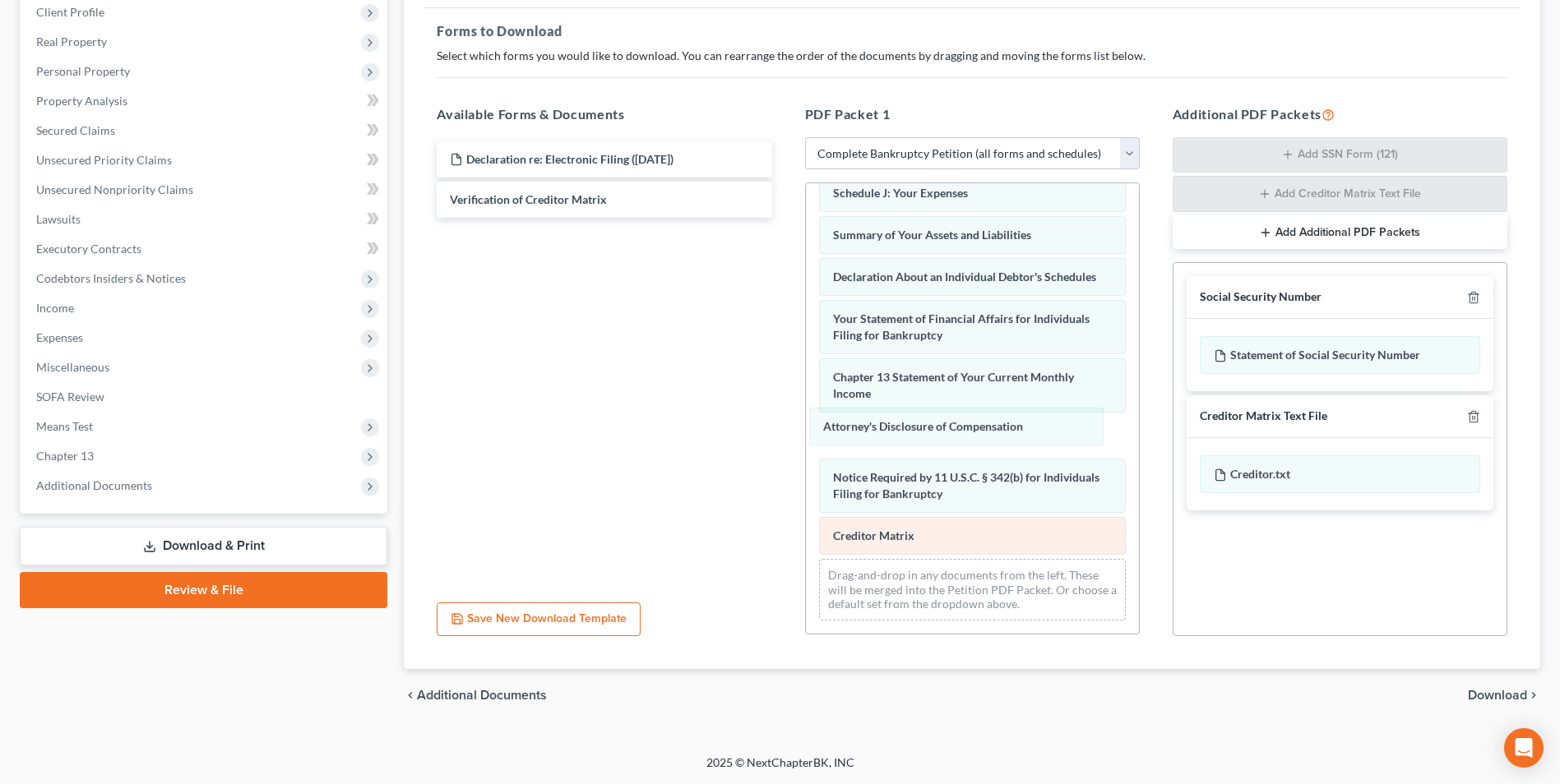
drag, startPoint x: 841, startPoint y: 532, endPoint x: 956, endPoint y: 521, distance: 115.5
click at [832, 423] on div "Attorney's Disclosure of Compensation Voluntary Petition for Individuals Filing…" at bounding box center [972, 205] width 333 height 858
click at [1494, 693] on span "Download" at bounding box center [1497, 695] width 59 height 13
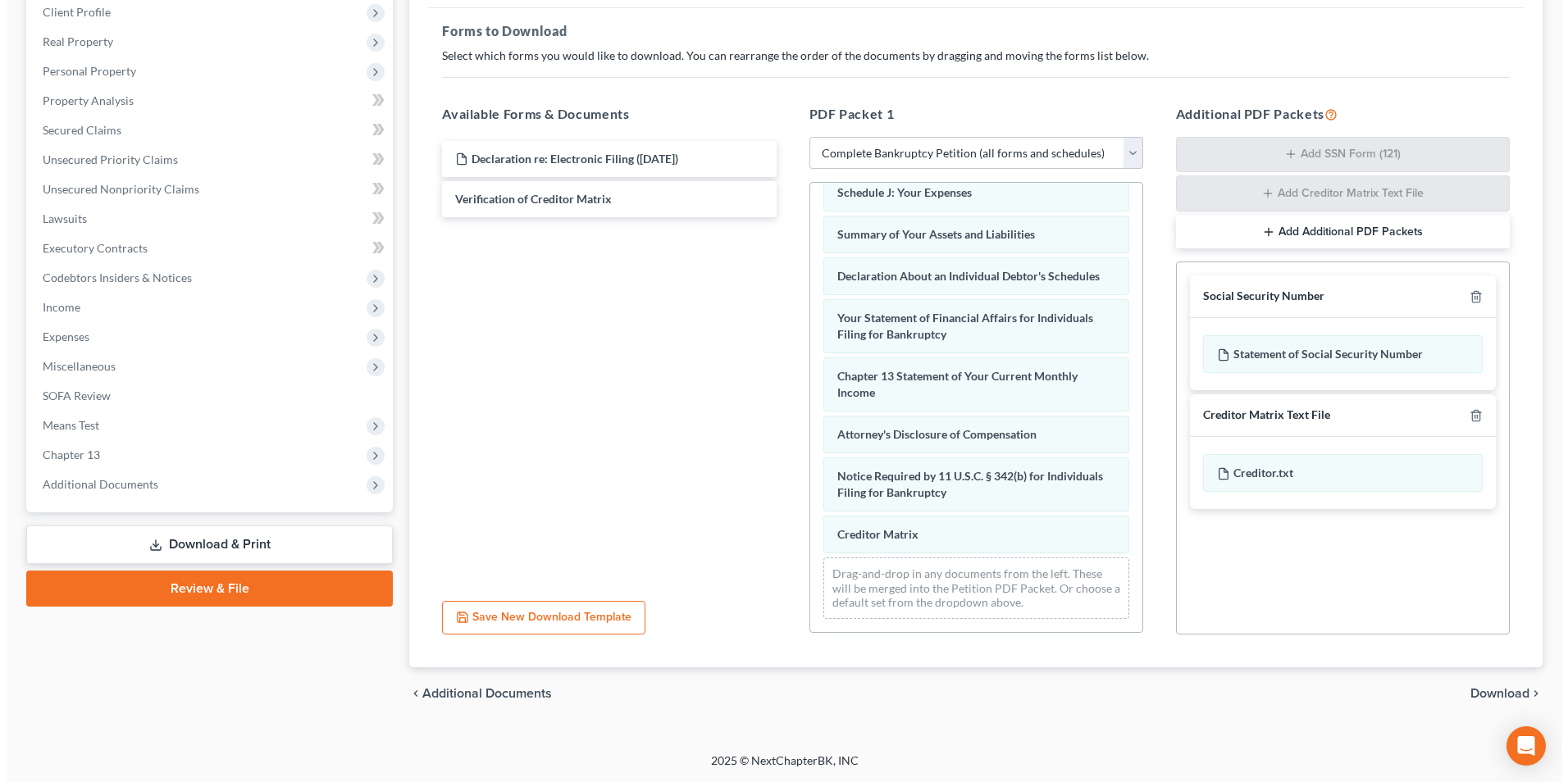
scroll to position [119, 0]
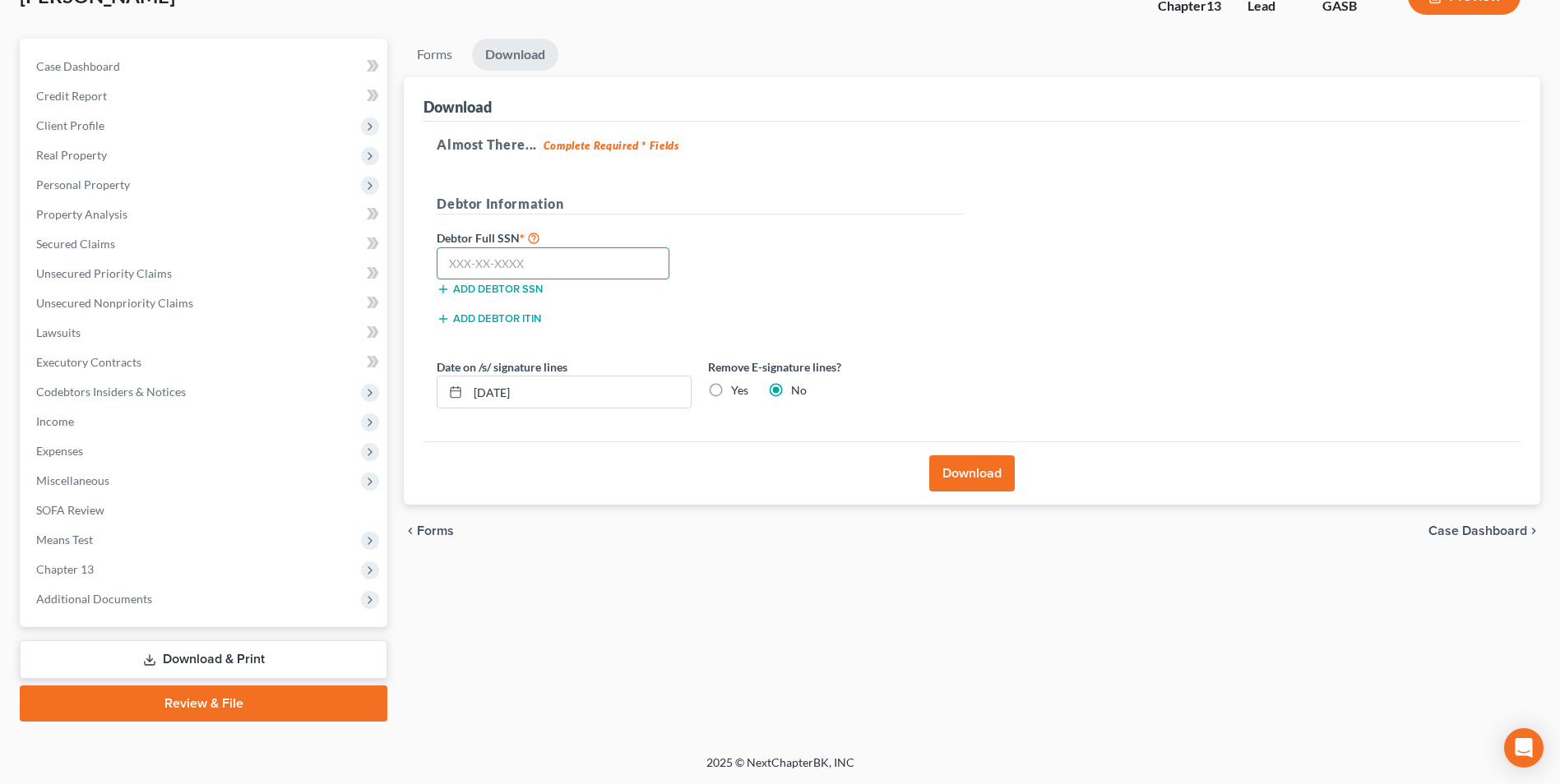
click at [464, 268] on input "text" at bounding box center [552, 264] width 233 height 33
type input "255-06-2989"
click at [978, 482] on button "Download" at bounding box center [972, 473] width 85 height 36
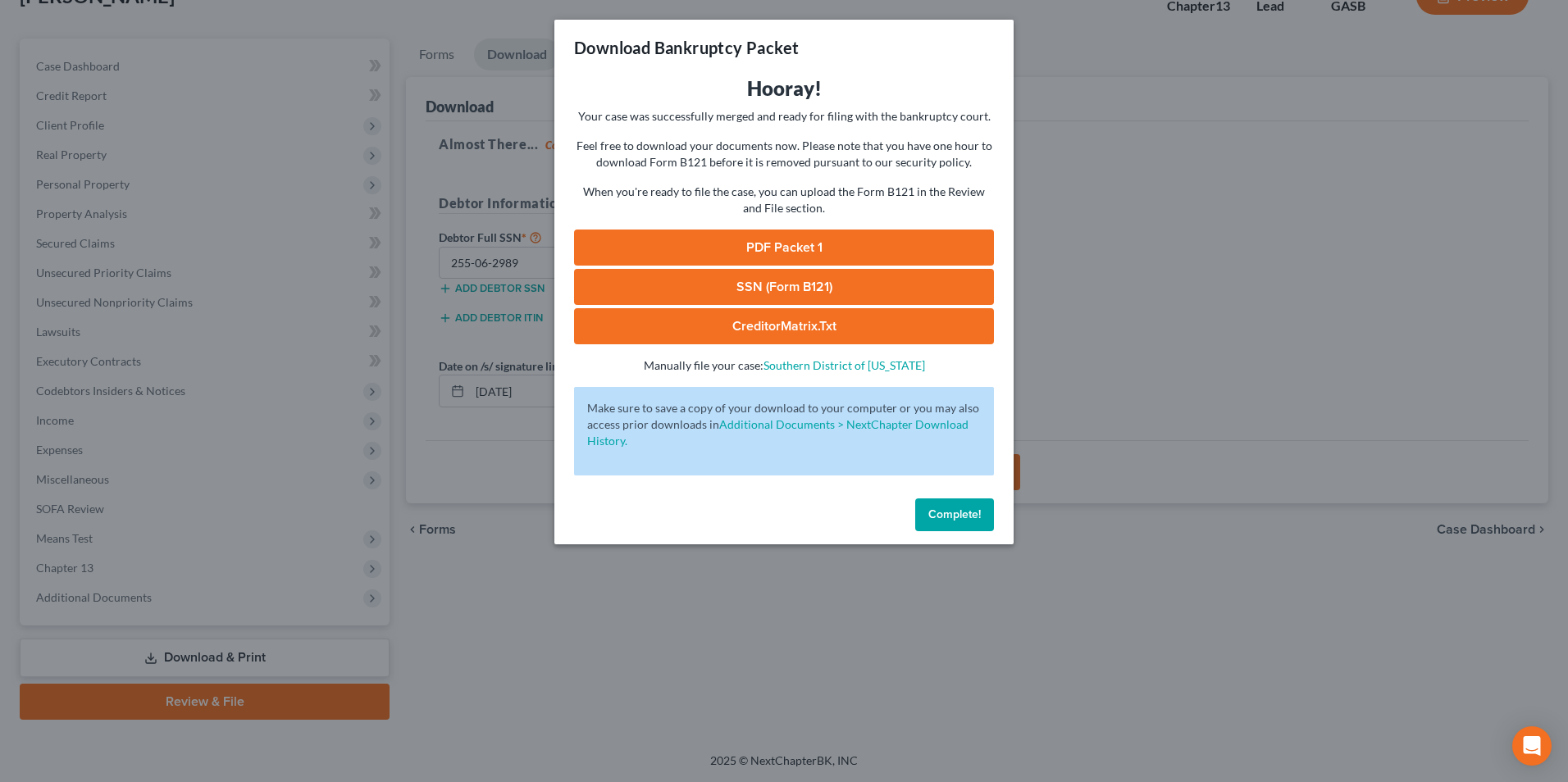
click at [750, 279] on link "SSN (Form B121)" at bounding box center [784, 287] width 420 height 36
click at [754, 254] on link "PDF Packet 1" at bounding box center [784, 247] width 420 height 36
click at [731, 325] on link "CreditorMatrix.txt" at bounding box center [784, 326] width 420 height 36
